Goal: Task Accomplishment & Management: Manage account settings

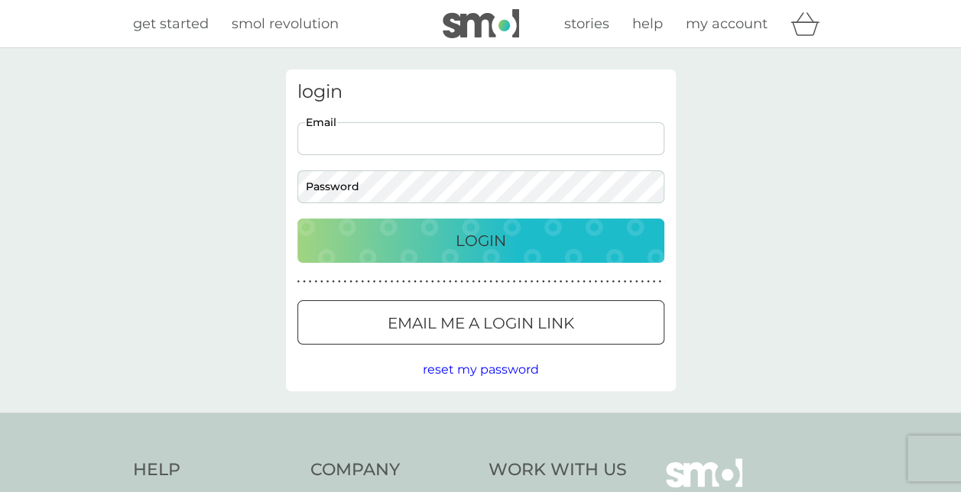
click at [496, 139] on input "Email" at bounding box center [480, 138] width 367 height 33
type input "michael.ellis@live.co.uk"
click at [297, 219] on button "Login" at bounding box center [480, 241] width 367 height 44
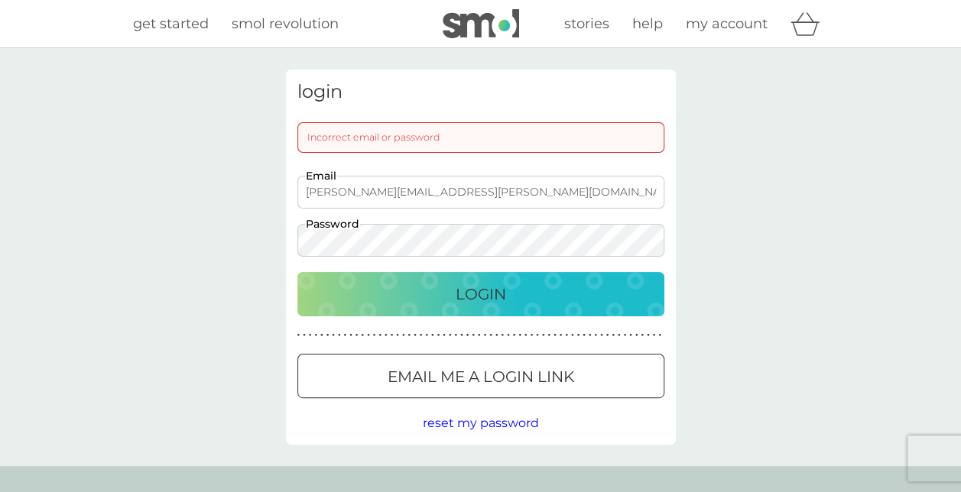
click at [297, 272] on button "Login" at bounding box center [480, 294] width 367 height 44
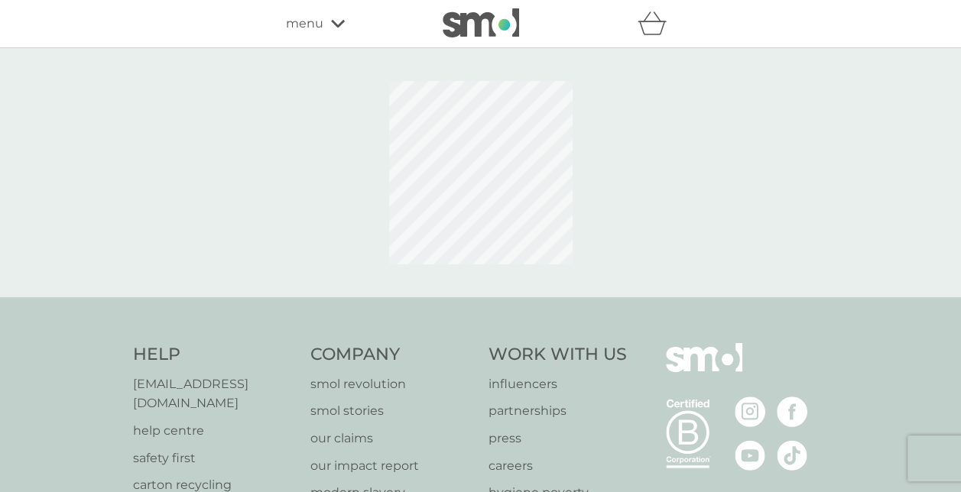
click at [286, 20] on span "menu" at bounding box center [304, 24] width 37 height 20
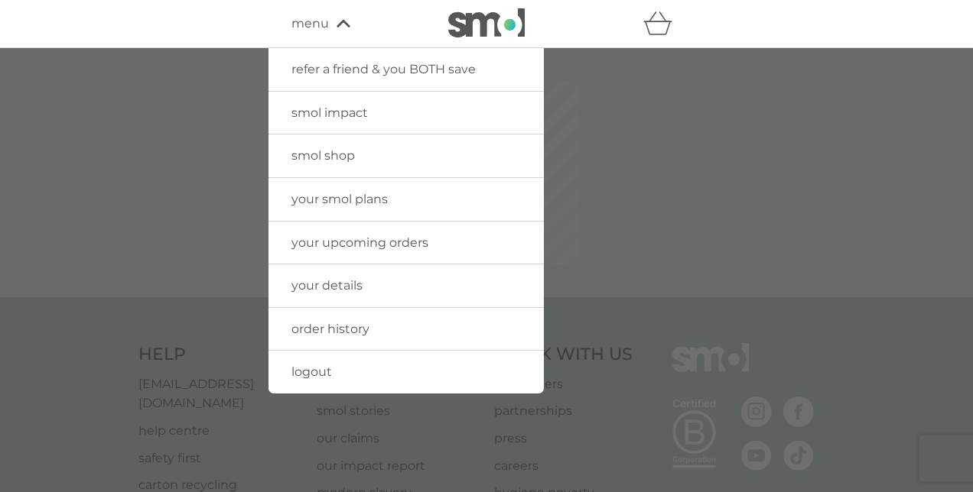
click at [190, 125] on div at bounding box center [486, 294] width 973 height 492
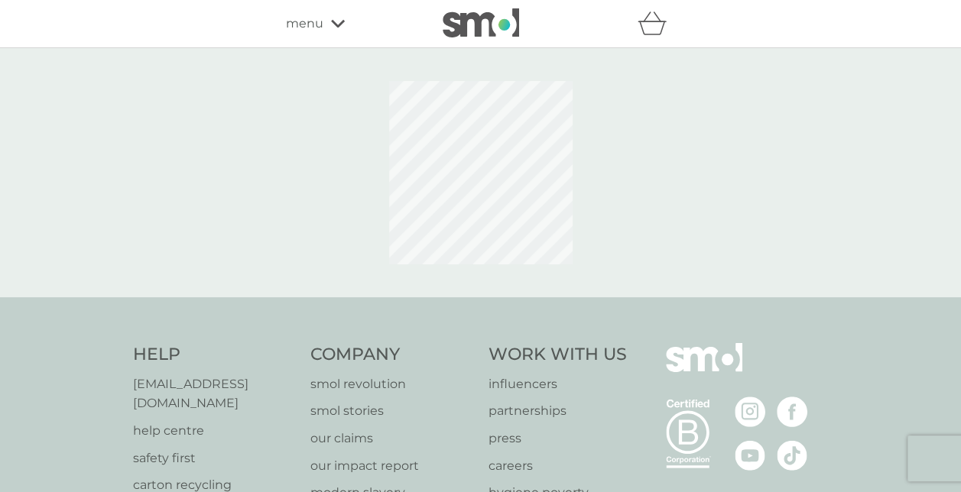
click at [457, 27] on img at bounding box center [481, 22] width 76 height 29
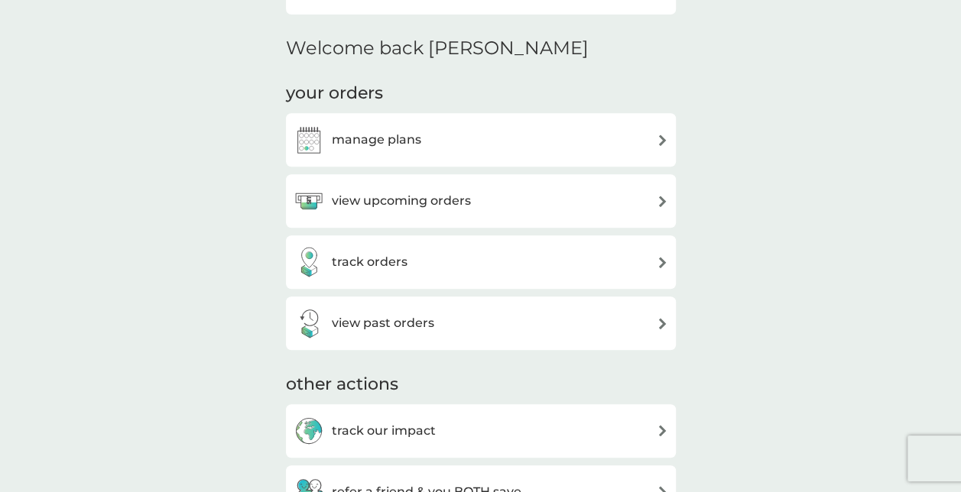
scroll to position [350, 0]
click at [425, 200] on h3 "view upcoming orders" at bounding box center [401, 200] width 139 height 20
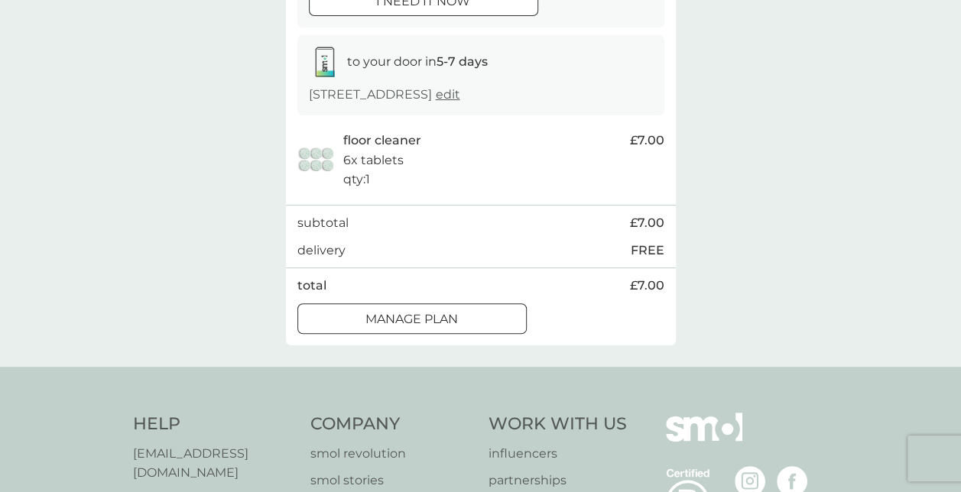
scroll to position [228, 0]
click at [406, 320] on div at bounding box center [412, 318] width 55 height 16
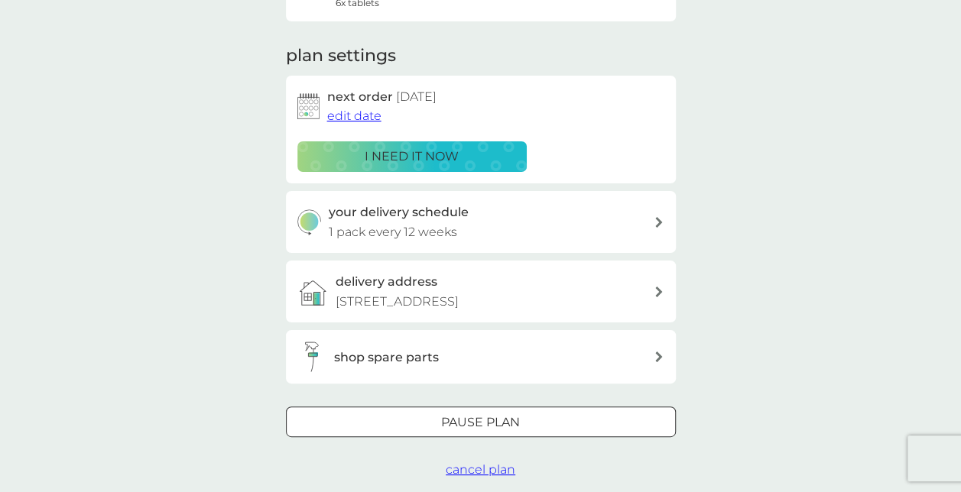
scroll to position [209, 0]
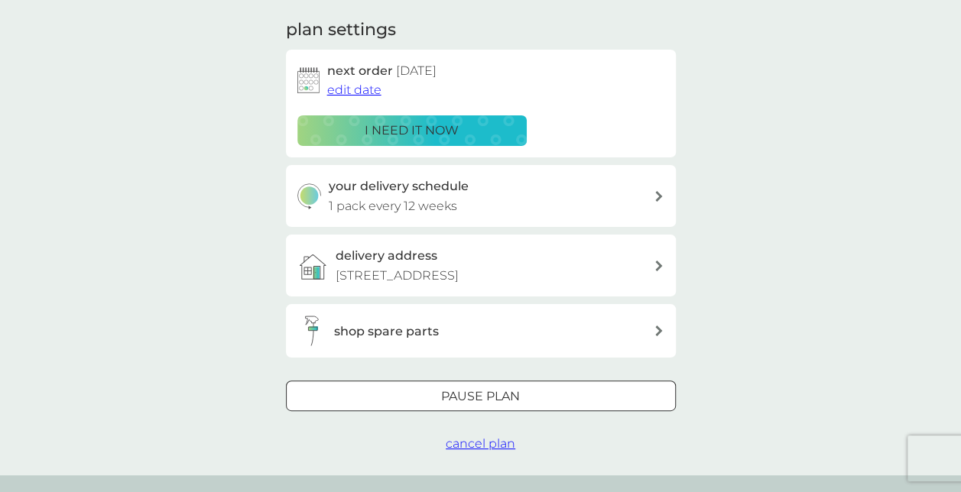
click at [487, 395] on div at bounding box center [480, 397] width 55 height 16
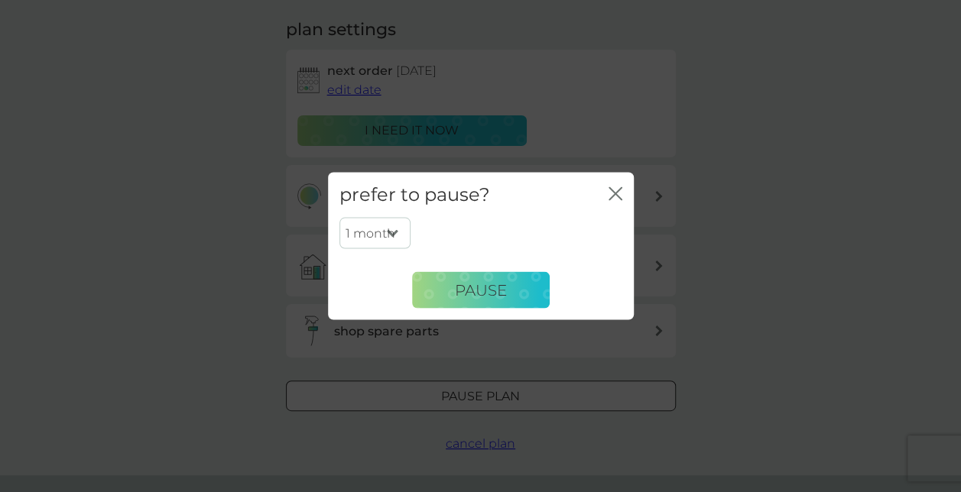
click at [370, 239] on select "1 month 2 months 3 months 4 months 5 months 6 months" at bounding box center [375, 233] width 71 height 32
click at [340, 217] on select "1 month 2 months 3 months 4 months 5 months 6 months" at bounding box center [375, 233] width 71 height 32
click at [408, 238] on select "1 month 2 months 3 months 4 months 5 months 6 months" at bounding box center [375, 233] width 71 height 32
select select "6"
click at [340, 217] on select "1 month 2 months 3 months 4 months 5 months 6 months" at bounding box center [375, 233] width 71 height 32
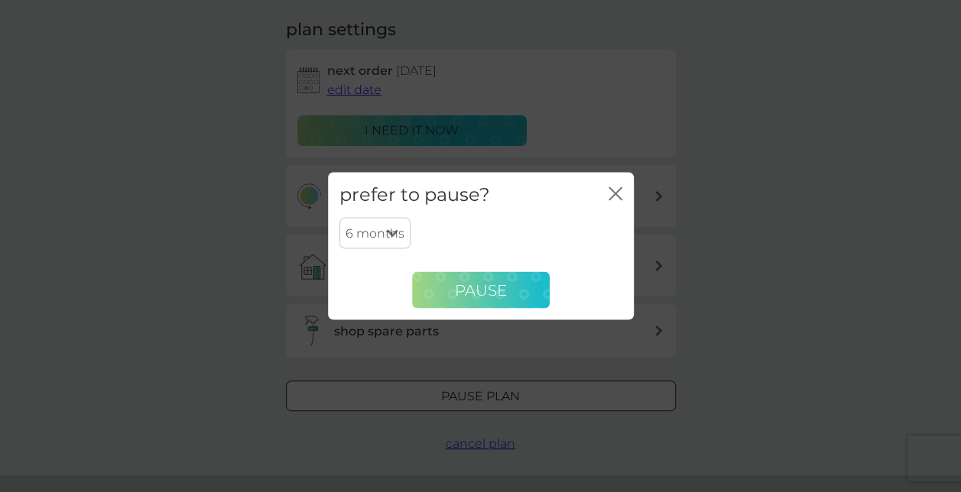
click at [457, 294] on span "Pause" at bounding box center [481, 290] width 52 height 18
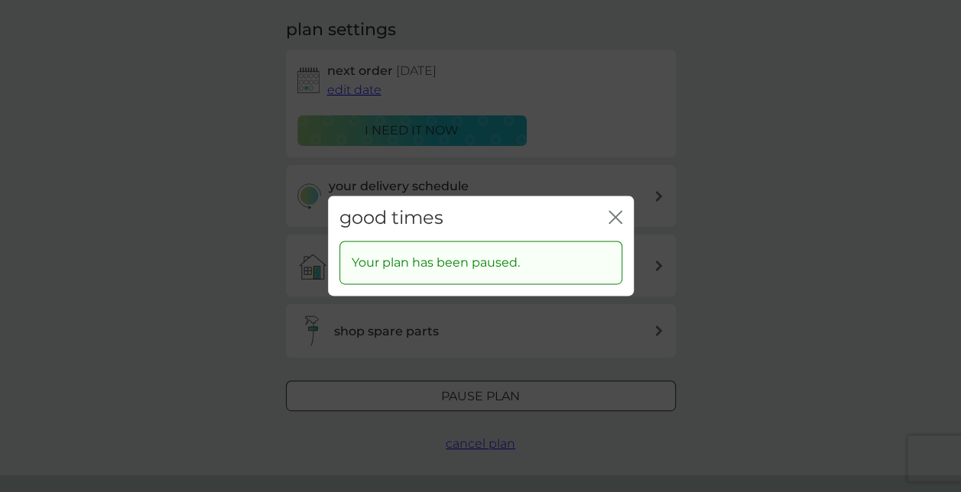
click at [612, 218] on icon "close" at bounding box center [616, 217] width 14 height 14
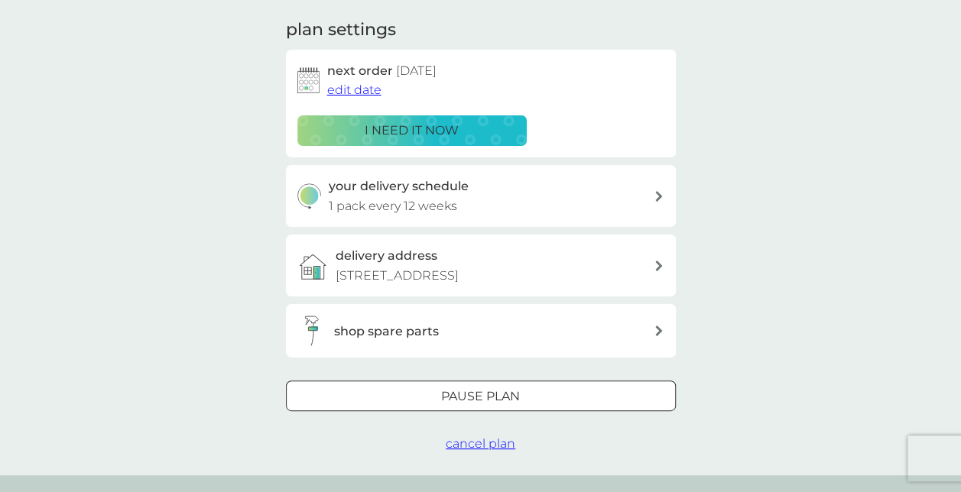
scroll to position [0, 0]
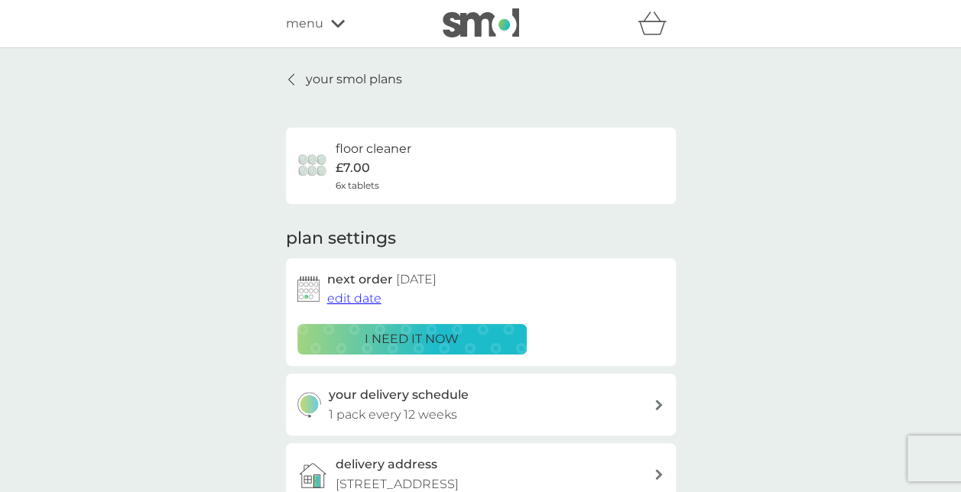
click at [389, 83] on p "your smol plans" at bounding box center [354, 80] width 96 height 20
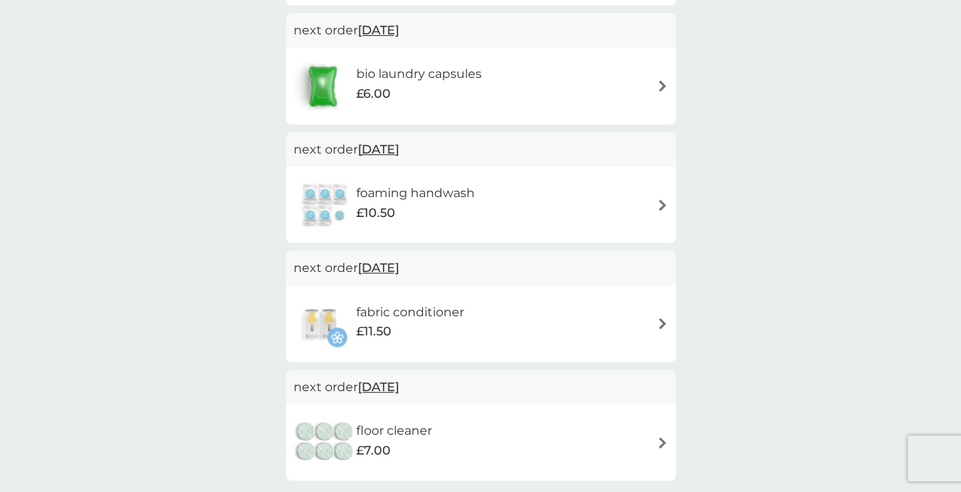
scroll to position [420, 0]
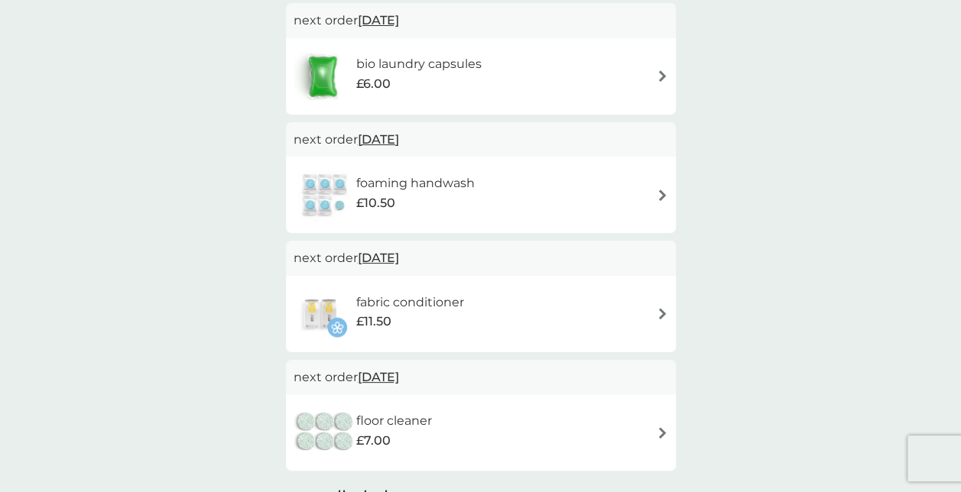
click at [626, 190] on div "foaming handwash £10.50" at bounding box center [481, 195] width 375 height 54
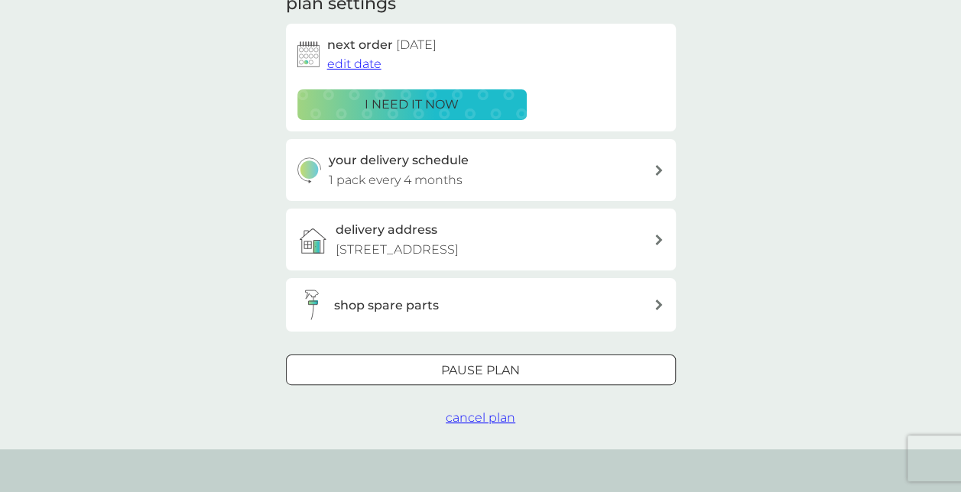
scroll to position [246, 0]
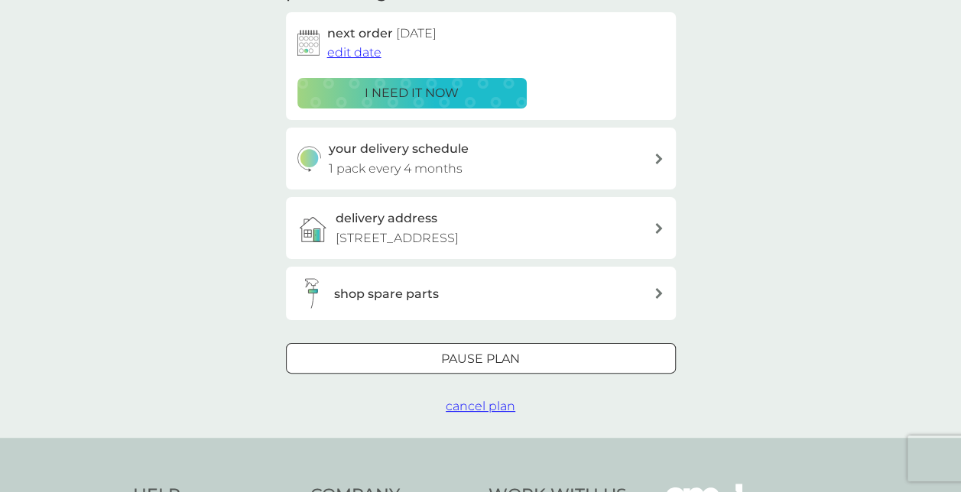
click at [485, 340] on div "your smol plans foaming handwash £10.50 6x tablets plan settings next order [DA…" at bounding box center [481, 119] width 390 height 593
click at [473, 352] on div at bounding box center [480, 360] width 55 height 16
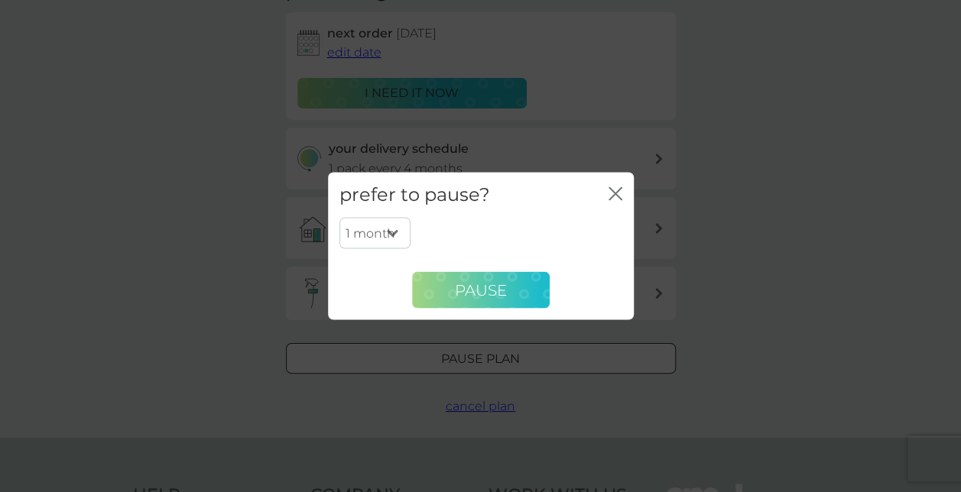
click at [462, 297] on span "Pause" at bounding box center [481, 290] width 52 height 18
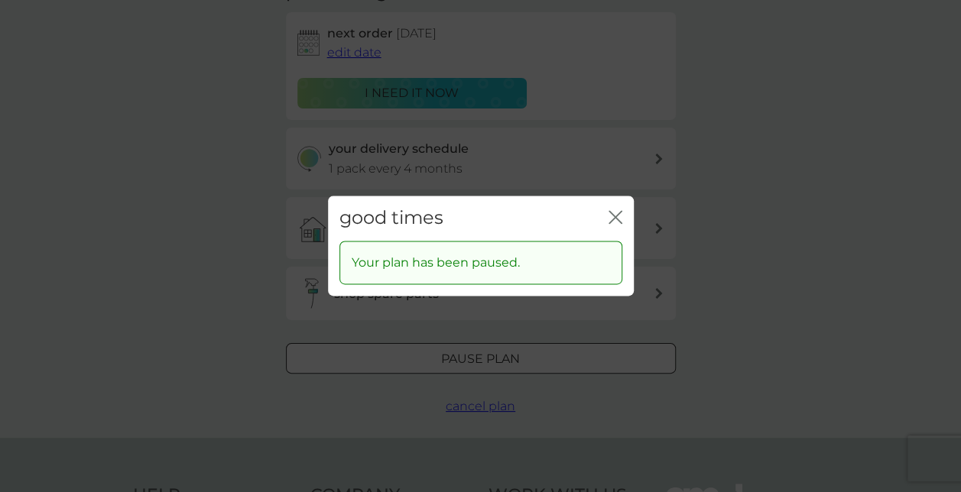
click at [603, 219] on div "good times close" at bounding box center [481, 218] width 306 height 45
click at [610, 218] on icon "close" at bounding box center [616, 217] width 14 height 14
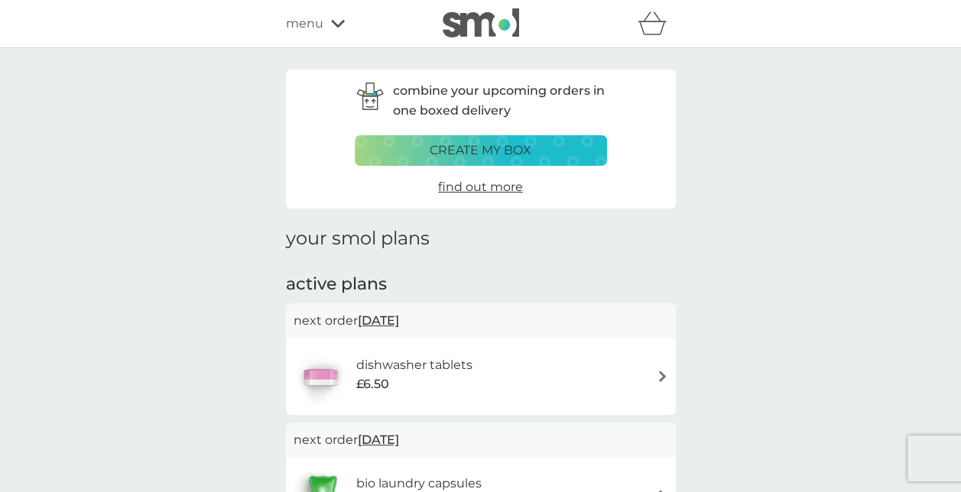
click at [309, 14] on span "menu" at bounding box center [304, 24] width 37 height 20
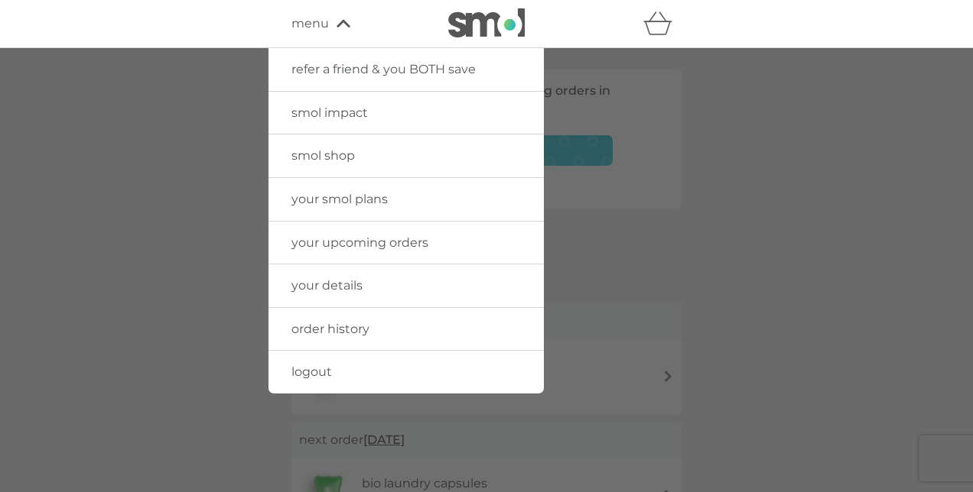
click at [195, 148] on div at bounding box center [486, 294] width 973 height 492
